Goal: Information Seeking & Learning: Compare options

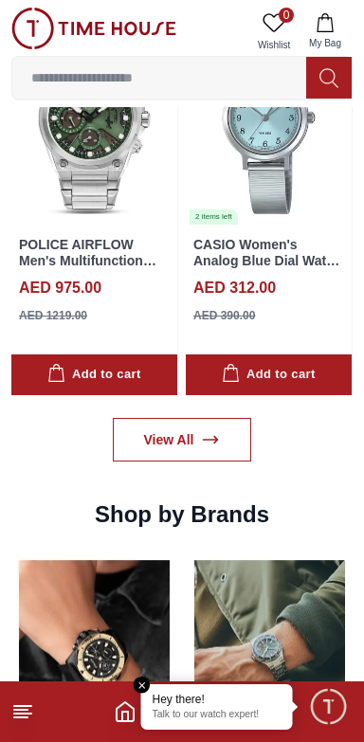
scroll to position [1489, 0]
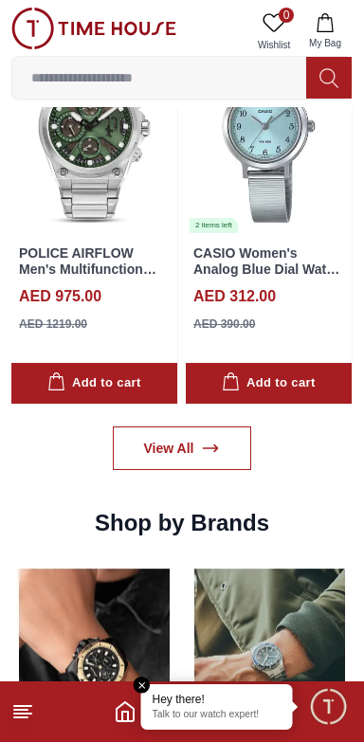
click at [93, 83] on input at bounding box center [159, 78] width 294 height 38
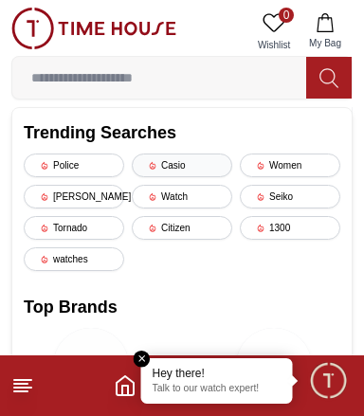
click at [193, 170] on div "Casio" at bounding box center [182, 165] width 100 height 24
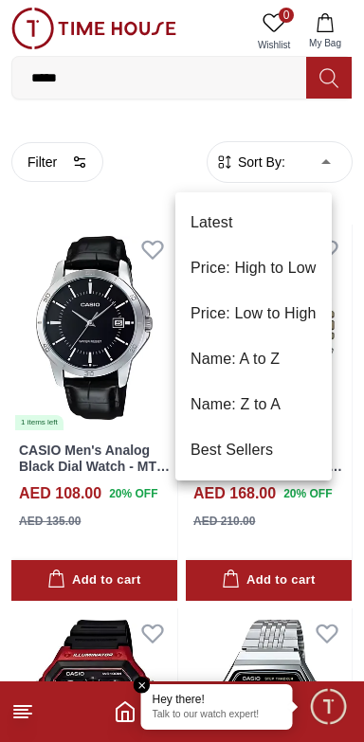
click at [294, 324] on li "Price: Low to High" at bounding box center [253, 313] width 156 height 45
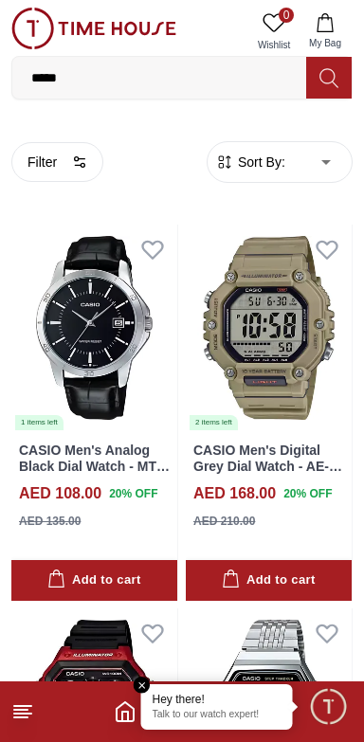
type input "*"
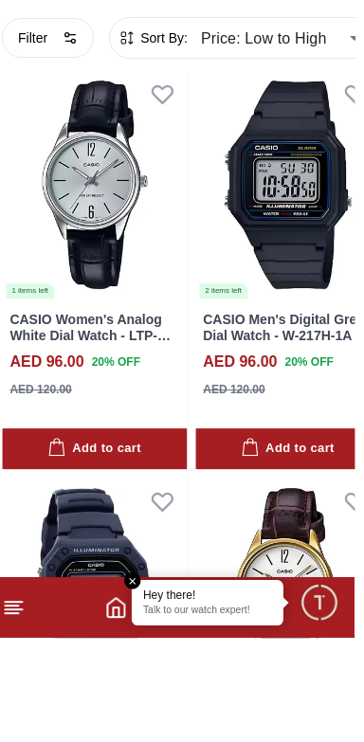
scroll to position [2497, 0]
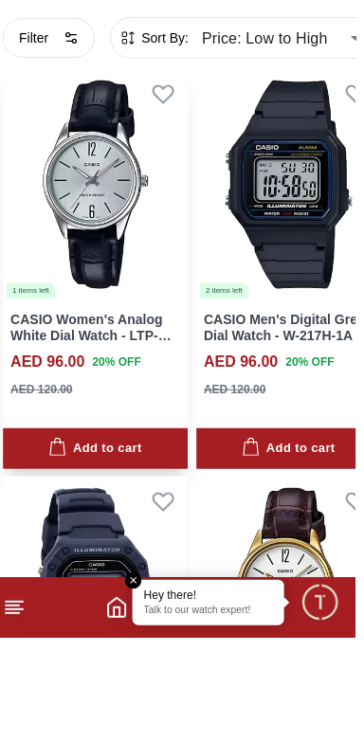
click at [97, 405] on img at bounding box center [103, 288] width 185 height 231
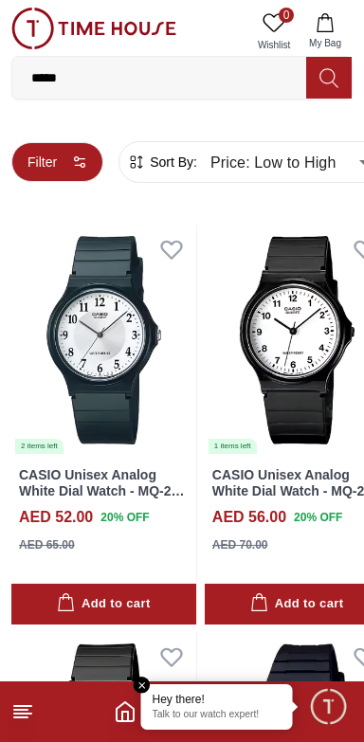
click at [61, 170] on button "Filter" at bounding box center [57, 162] width 92 height 40
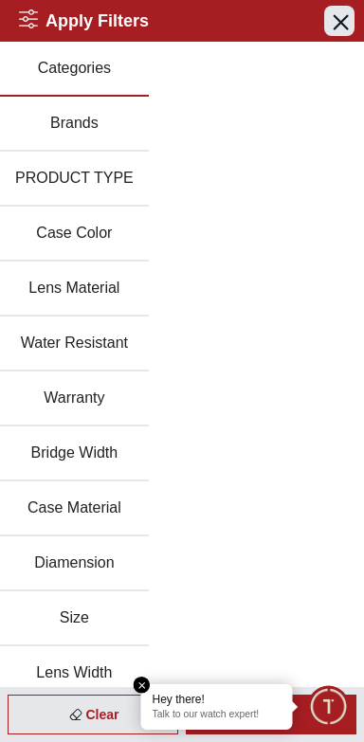
click at [339, 33] on button "Close menu" at bounding box center [339, 21] width 30 height 30
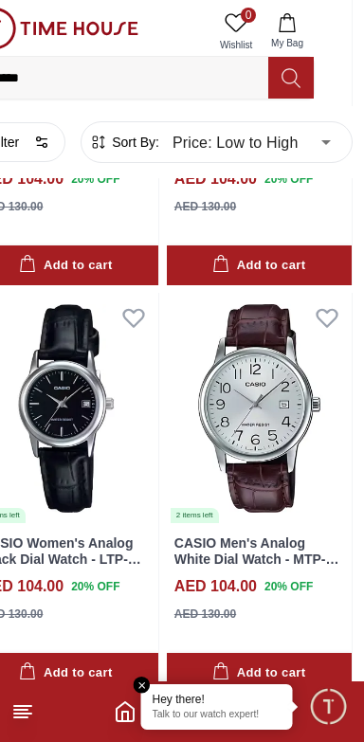
scroll to position [3843, 58]
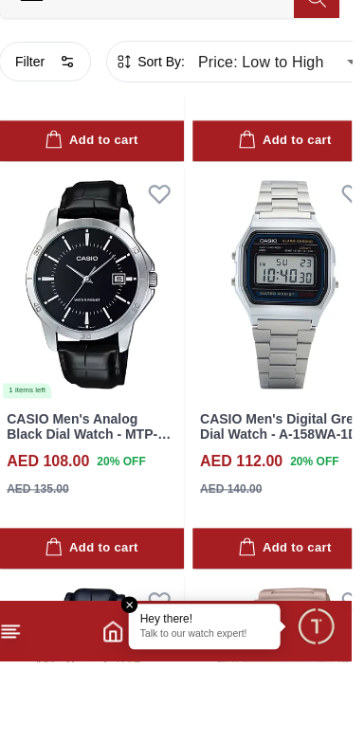
scroll to position [4459, 0]
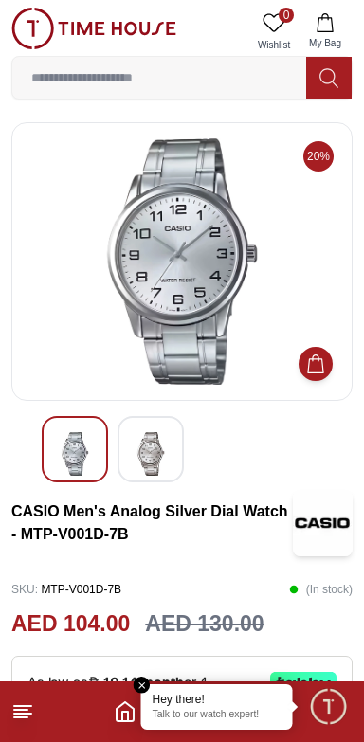
click at [149, 456] on img at bounding box center [151, 454] width 34 height 44
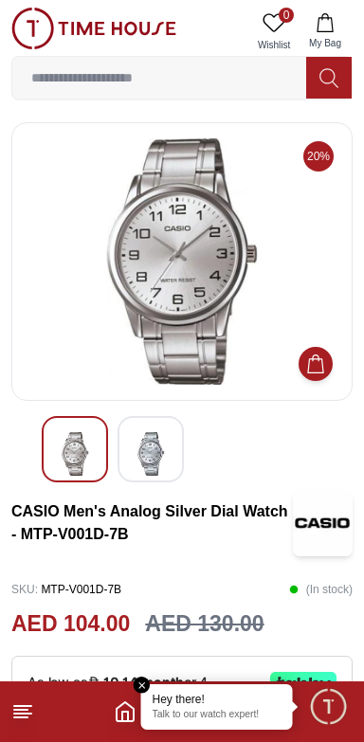
click at [63, 466] on img at bounding box center [75, 454] width 34 height 44
click at [158, 461] on img at bounding box center [151, 454] width 34 height 44
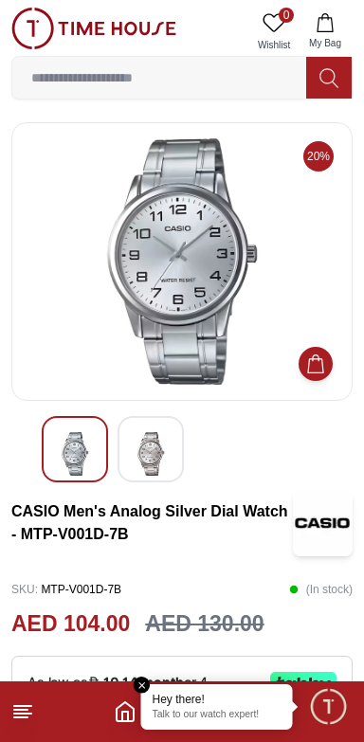
click at [159, 452] on img at bounding box center [151, 454] width 34 height 44
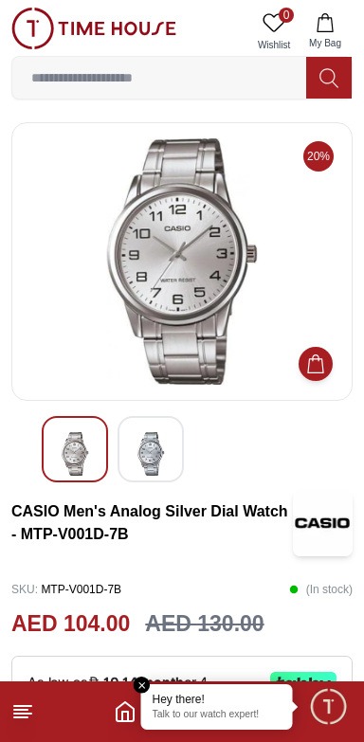
click at [153, 453] on img at bounding box center [151, 454] width 34 height 44
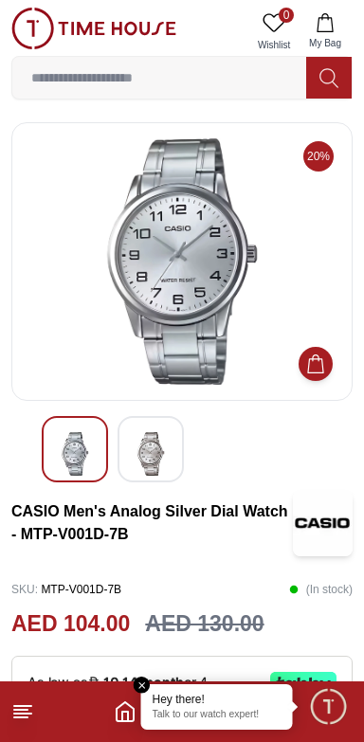
click at [154, 468] on img at bounding box center [151, 454] width 34 height 44
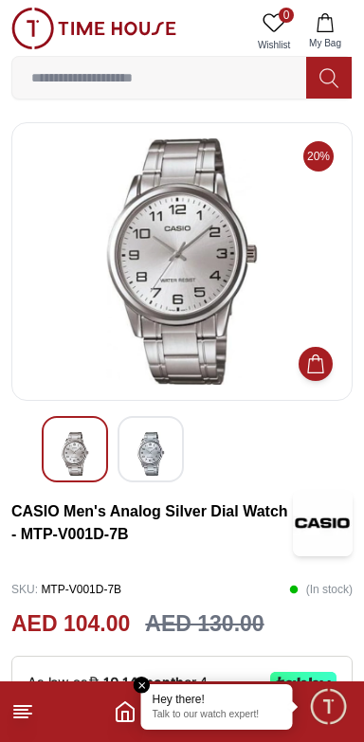
click at [71, 459] on img at bounding box center [75, 454] width 34 height 44
click at [64, 449] on img at bounding box center [75, 454] width 34 height 44
click at [60, 458] on img at bounding box center [75, 454] width 34 height 44
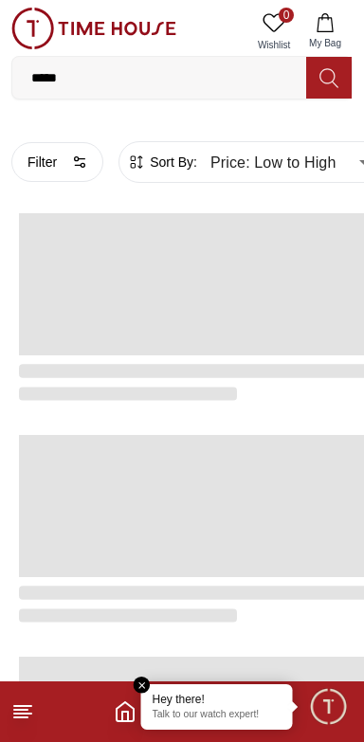
scroll to position [3003, 0]
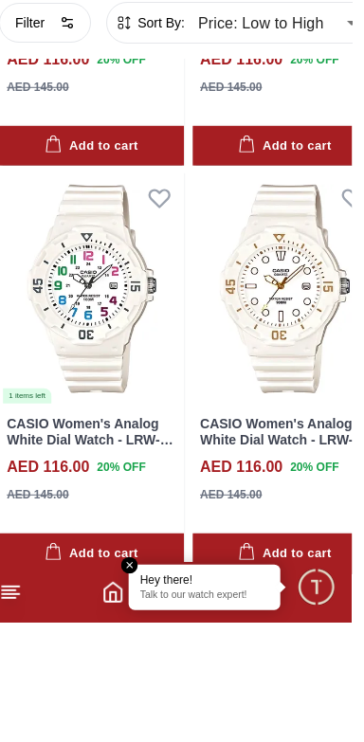
scroll to position [3762, 0]
